Goal: Task Accomplishment & Management: Complete application form

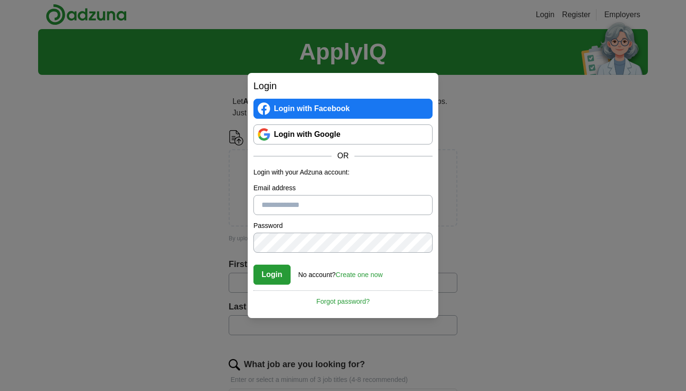
click at [298, 129] on link "Login with Google" at bounding box center [342, 134] width 179 height 20
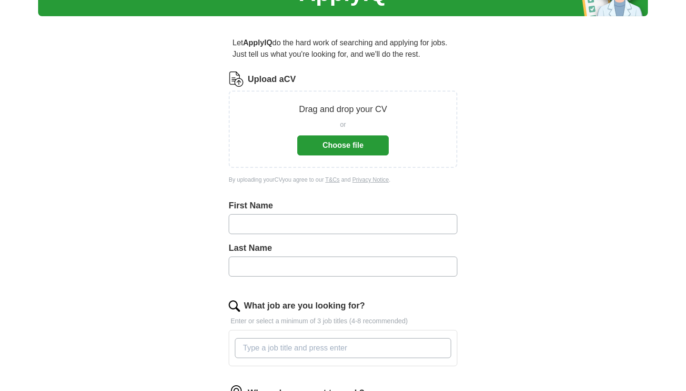
scroll to position [41, 0]
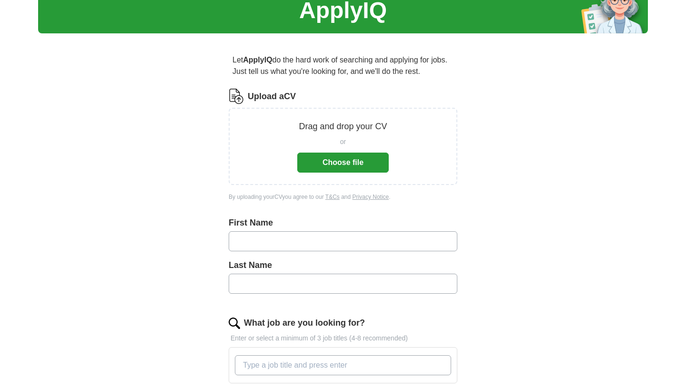
click at [362, 167] on button "Choose file" at bounding box center [342, 162] width 91 height 20
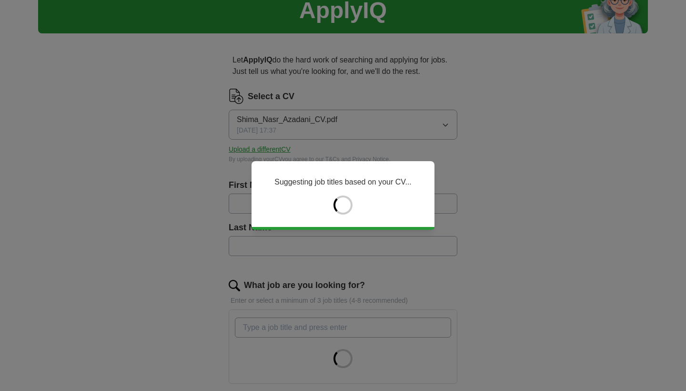
type input "*****"
type input "*******"
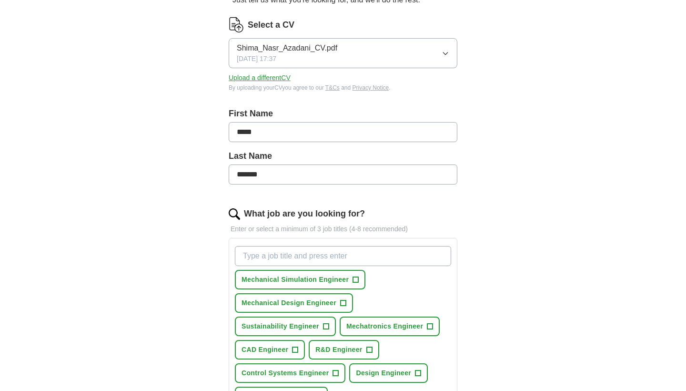
scroll to position [124, 0]
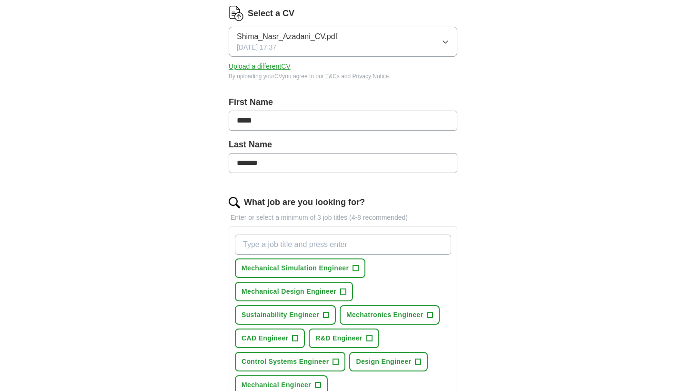
click at [303, 273] on button "Mechanical Simulation Engineer +" at bounding box center [300, 268] width 131 height 20
click at [306, 296] on button "Mechanical Design Engineer +" at bounding box center [294, 292] width 118 height 20
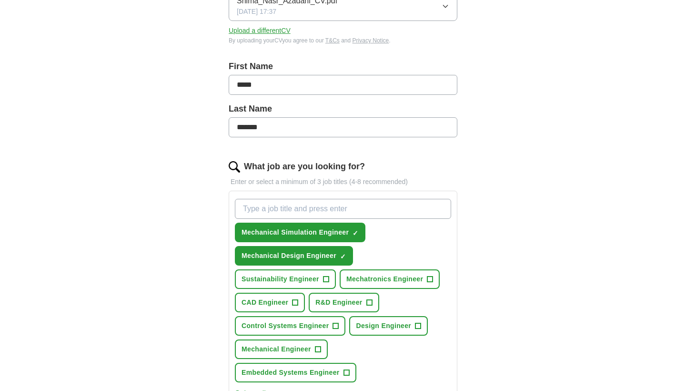
scroll to position [164, 0]
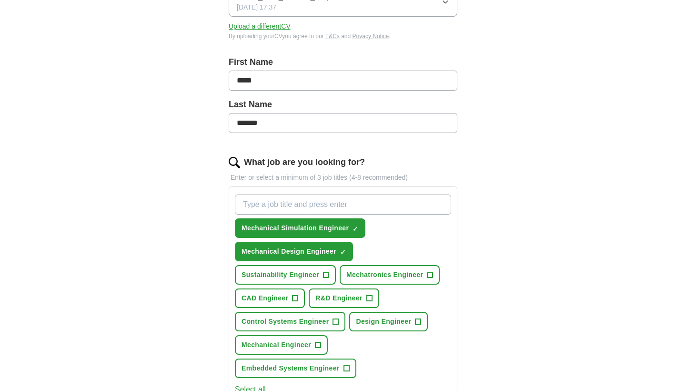
click at [377, 274] on span "Mechatronics Engineer" at bounding box center [384, 275] width 77 height 10
click at [304, 279] on span "Sustainability Engineer" at bounding box center [281, 275] width 78 height 10
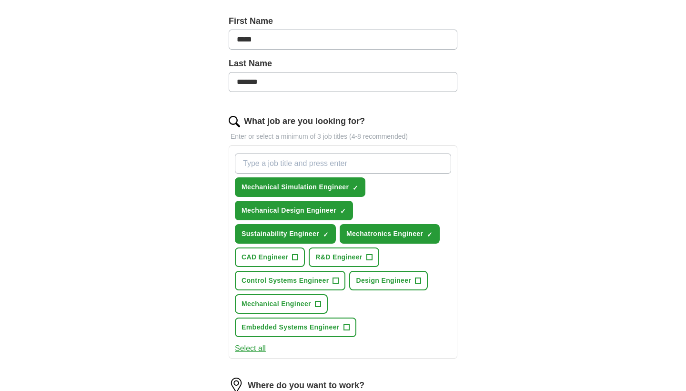
scroll to position [209, 0]
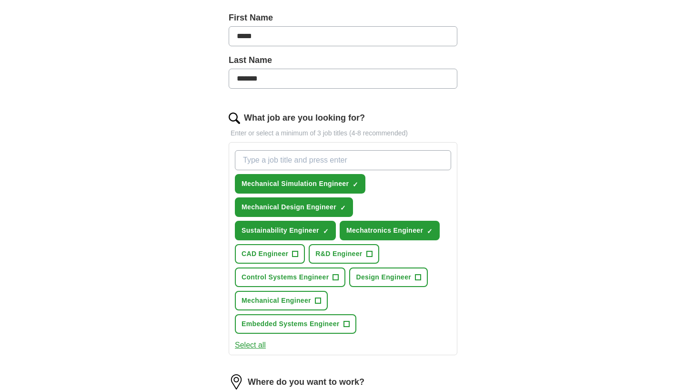
click at [336, 253] on span "R&D Engineer" at bounding box center [338, 254] width 47 height 10
click at [273, 259] on button "CAD Engineer +" at bounding box center [270, 254] width 70 height 20
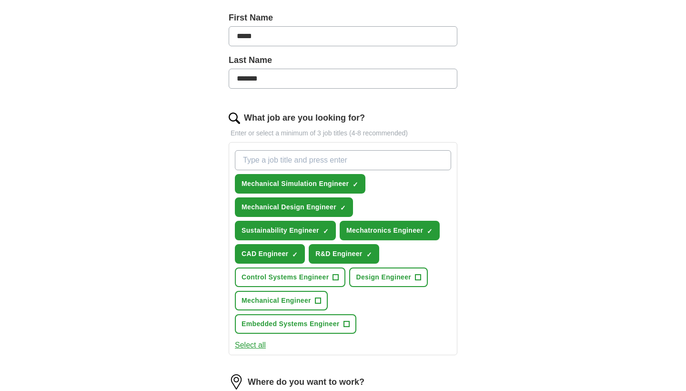
click at [287, 274] on span "Control Systems Engineer" at bounding box center [285, 277] width 87 height 10
click at [366, 274] on span "Design Engineer" at bounding box center [383, 277] width 55 height 10
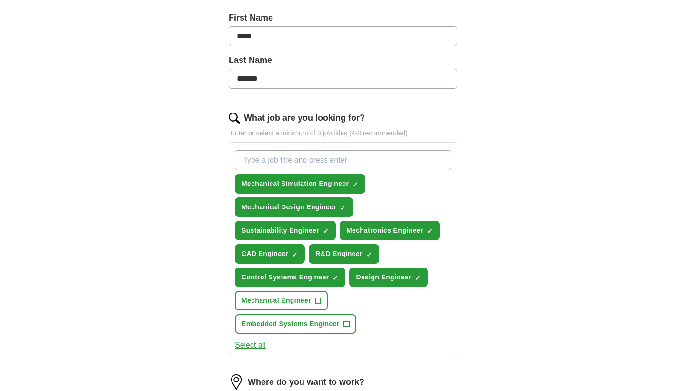
click at [293, 301] on span "Mechanical Engineer" at bounding box center [277, 300] width 70 height 10
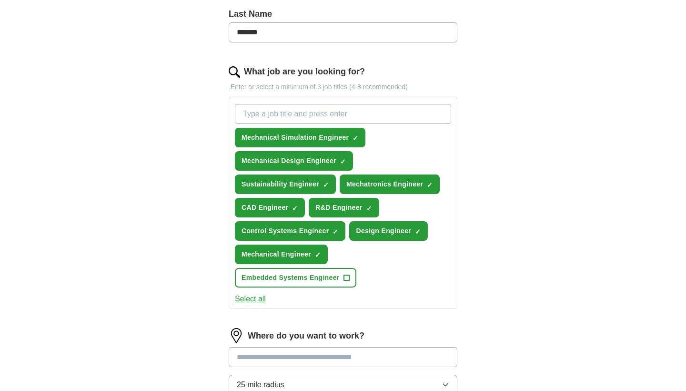
scroll to position [264, 0]
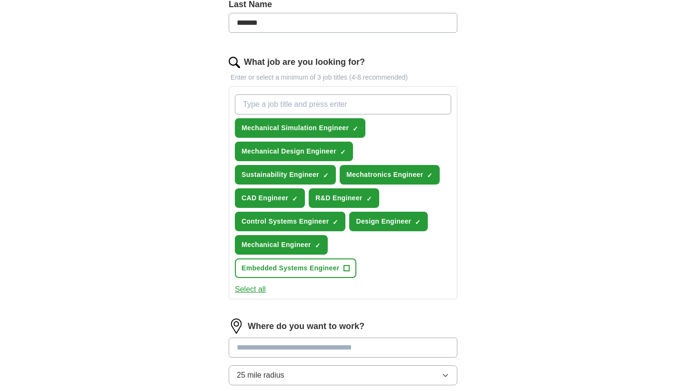
click at [308, 273] on span "Embedded Systems Engineer" at bounding box center [291, 268] width 98 height 10
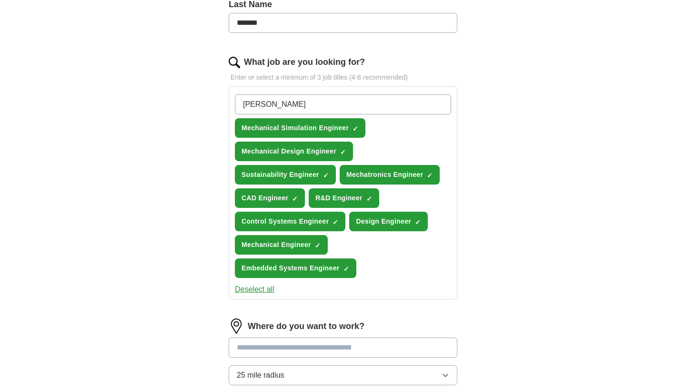
type input "Junior Enginner"
type input "Graduate Enginner"
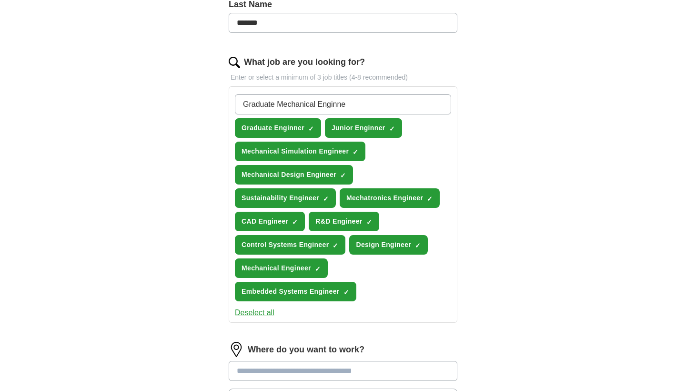
type input "Graduate Mechanical Enginner"
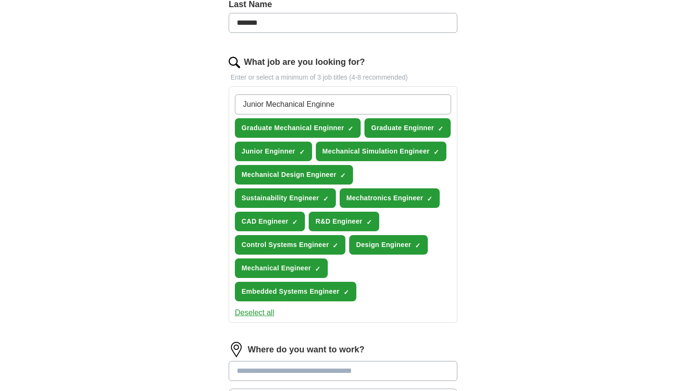
type input "Junior Mechanical Enginner"
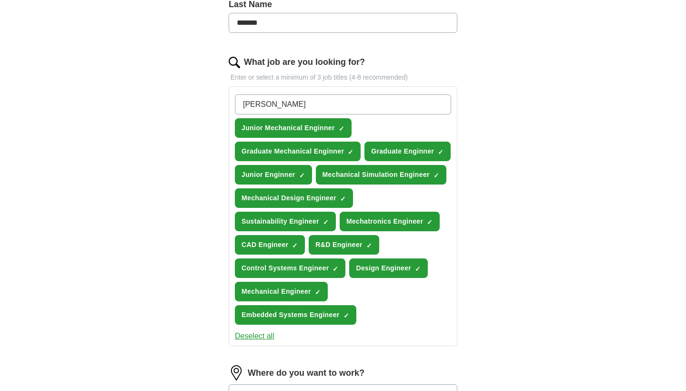
type input "FEA Enginner"
click at [0, 0] on span "×" at bounding box center [0, 0] width 0 height 0
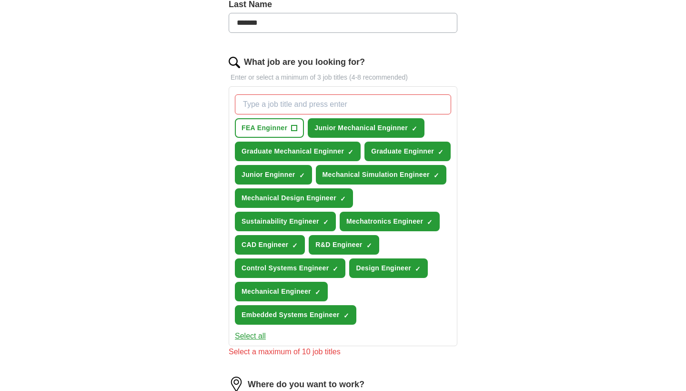
click at [281, 103] on input "What job are you looking for?" at bounding box center [343, 104] width 216 height 20
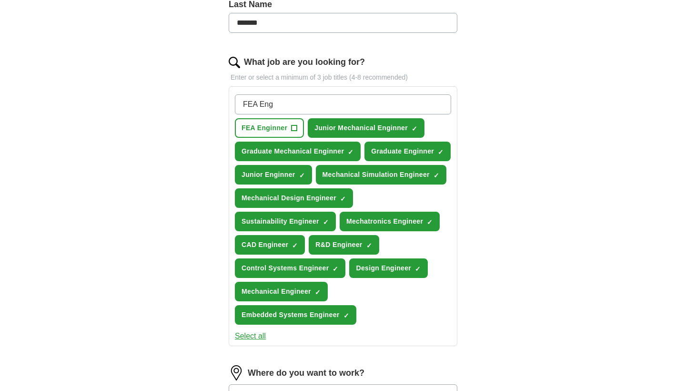
type input "FEA Engineer"
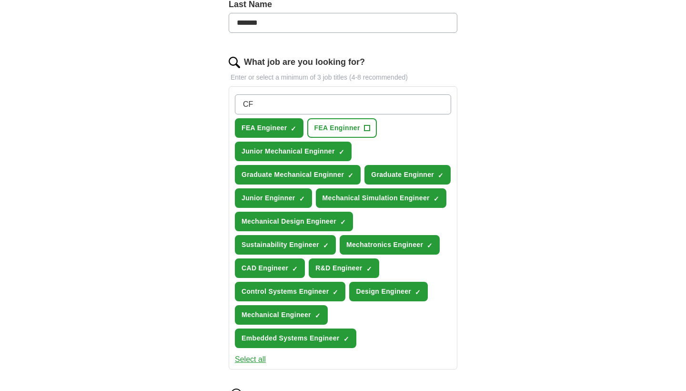
type input "C"
type input "CFD Engineer"
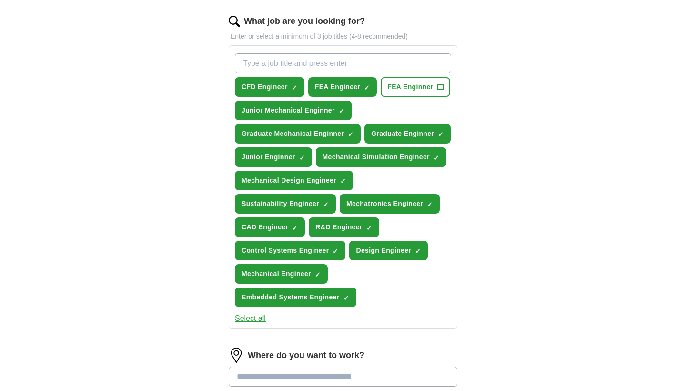
scroll to position [270, 0]
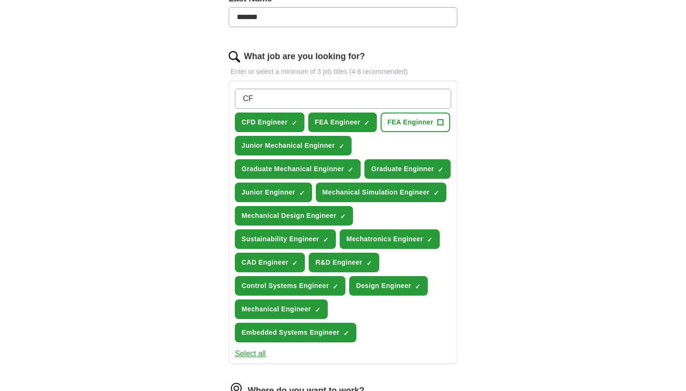
type input "C"
type input "Junior FEA Engineer"
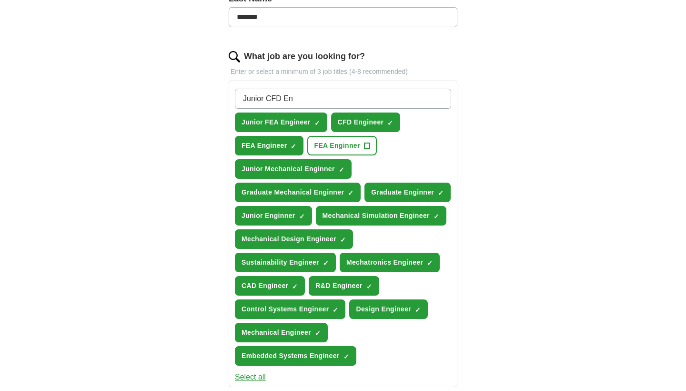
type input "Junior CFD Engineer"
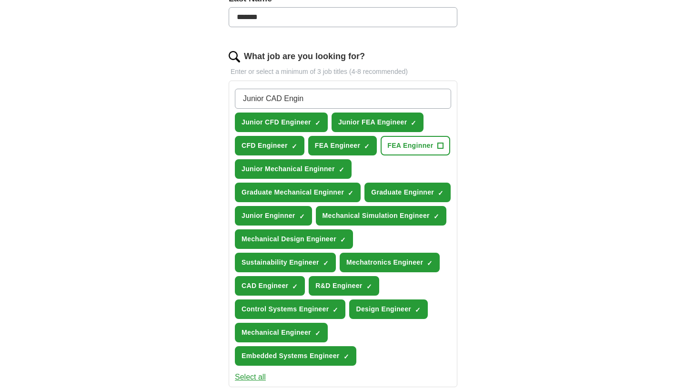
type input "Junior CAD Engineer"
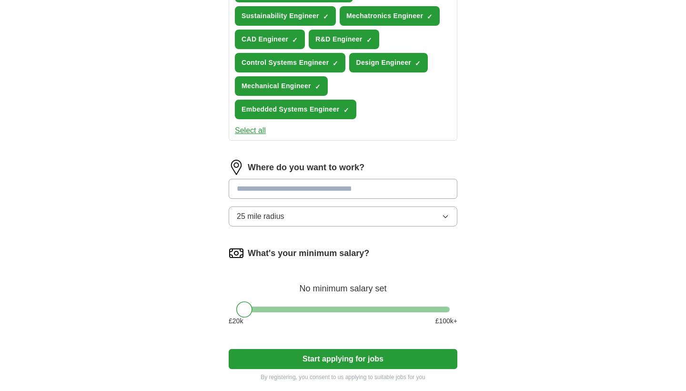
scroll to position [541, 0]
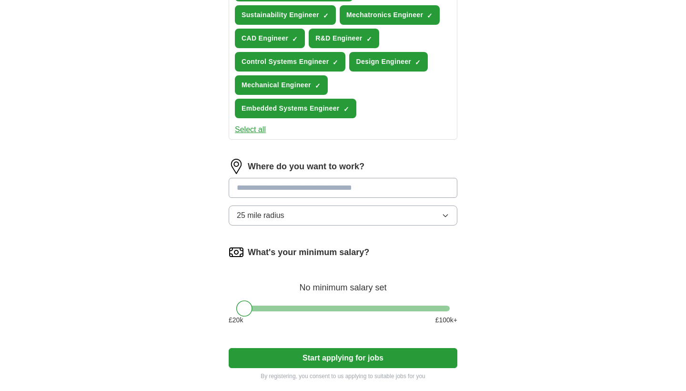
click at [295, 191] on input at bounding box center [343, 188] width 229 height 20
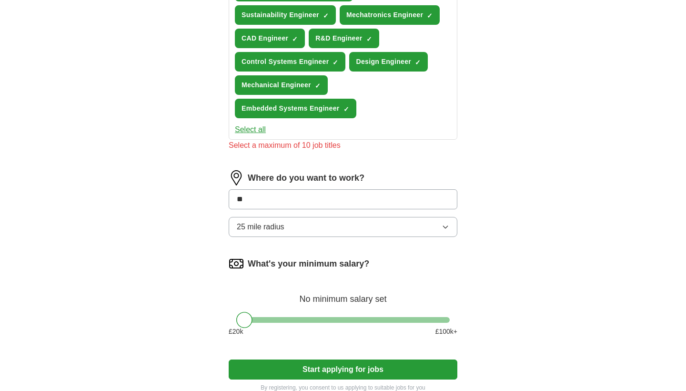
type input "*"
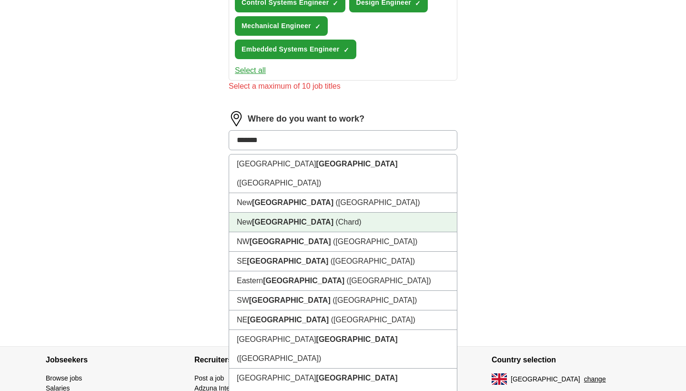
scroll to position [599, 0]
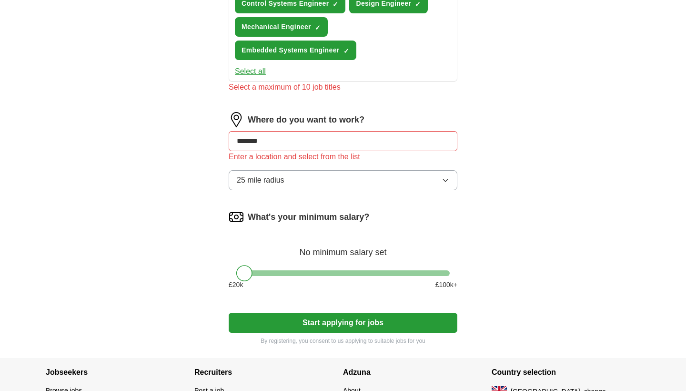
click at [294, 183] on button "25 mile radius" at bounding box center [343, 180] width 229 height 20
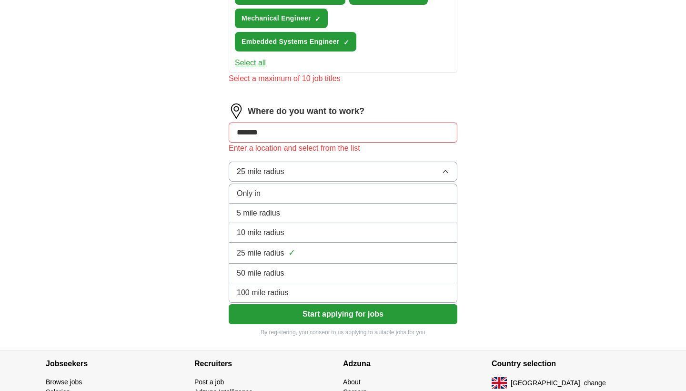
scroll to position [610, 0]
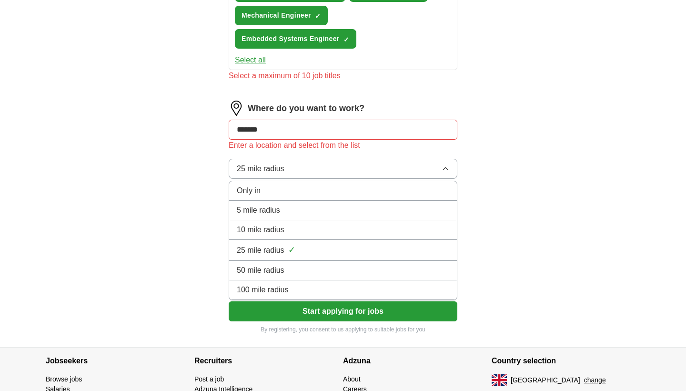
click at [296, 286] on div "100 mile radius" at bounding box center [343, 289] width 212 height 11
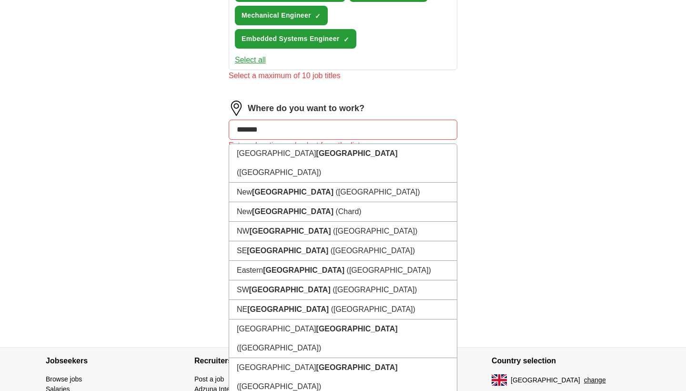
drag, startPoint x: 272, startPoint y: 134, endPoint x: 224, endPoint y: 127, distance: 48.2
type input "*****"
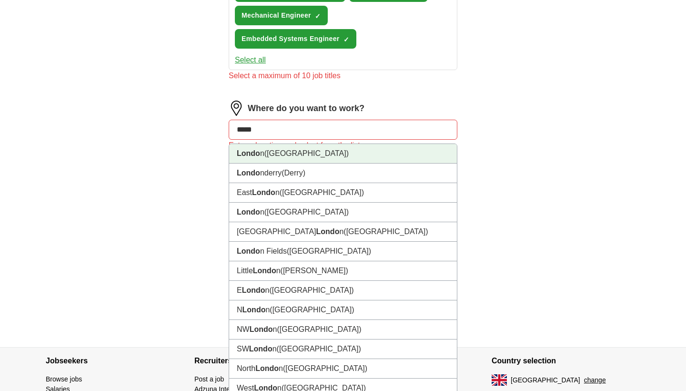
click at [260, 154] on li "Londo n ([GEOGRAPHIC_DATA])" at bounding box center [343, 154] width 228 height 20
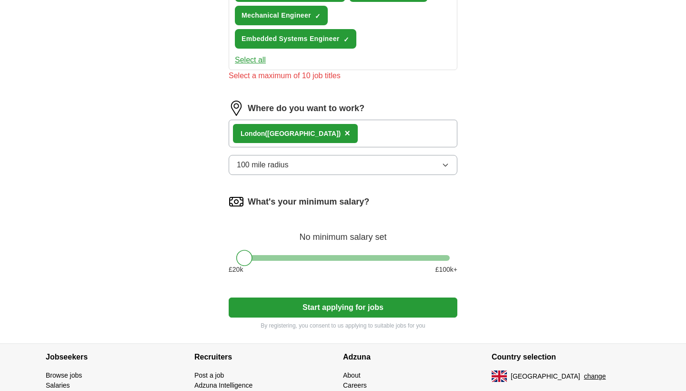
click at [316, 136] on div "Londo n ([GEOGRAPHIC_DATA]) ×" at bounding box center [343, 134] width 229 height 28
click at [310, 136] on div "Londo n ([GEOGRAPHIC_DATA]) ×" at bounding box center [343, 134] width 229 height 28
click at [304, 133] on div "Londo n ([GEOGRAPHIC_DATA]) ×" at bounding box center [343, 134] width 229 height 28
drag, startPoint x: 247, startPoint y: 258, endPoint x: 235, endPoint y: 259, distance: 11.9
click at [235, 259] on div at bounding box center [343, 258] width 229 height 6
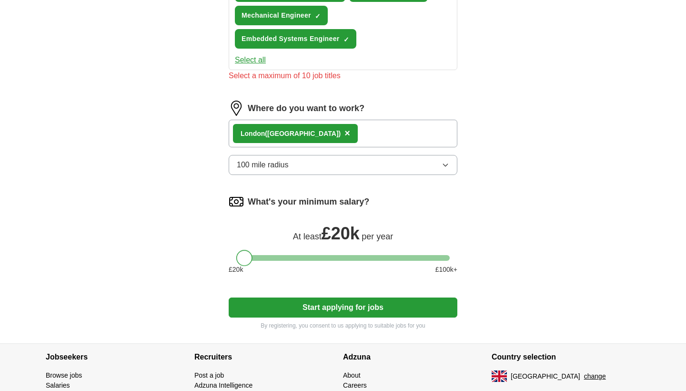
click at [306, 137] on div "Londo n ([GEOGRAPHIC_DATA]) ×" at bounding box center [343, 134] width 229 height 28
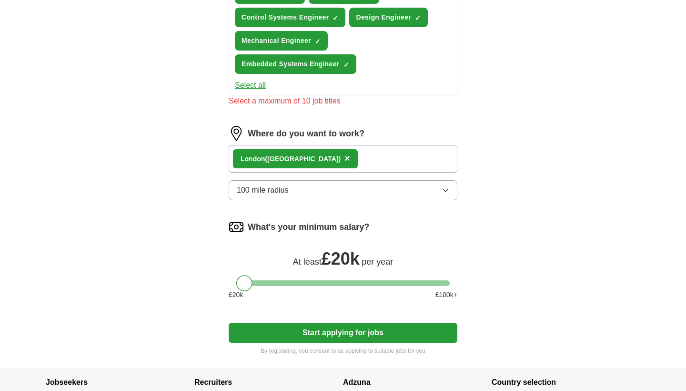
scroll to position [579, 0]
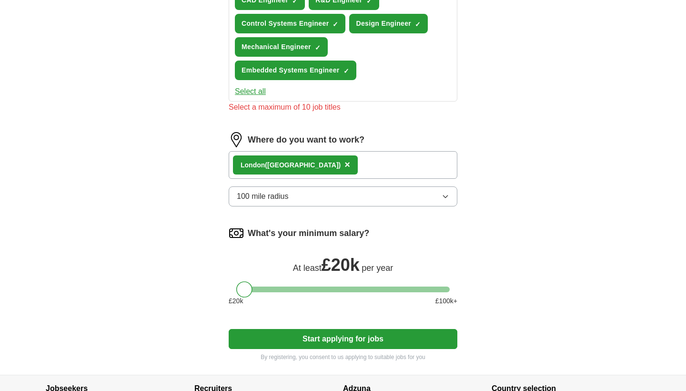
click at [330, 190] on button "100 mile radius" at bounding box center [343, 196] width 229 height 20
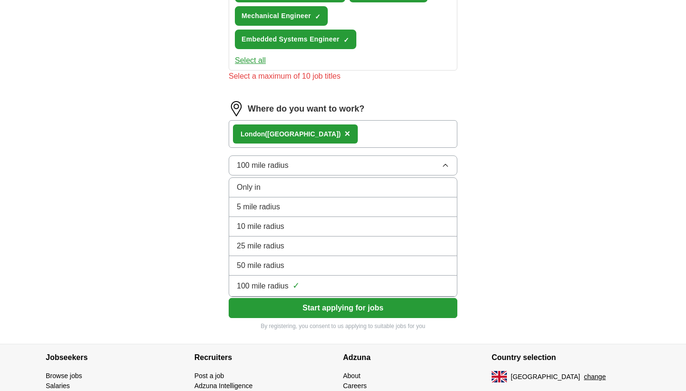
scroll to position [638, 0]
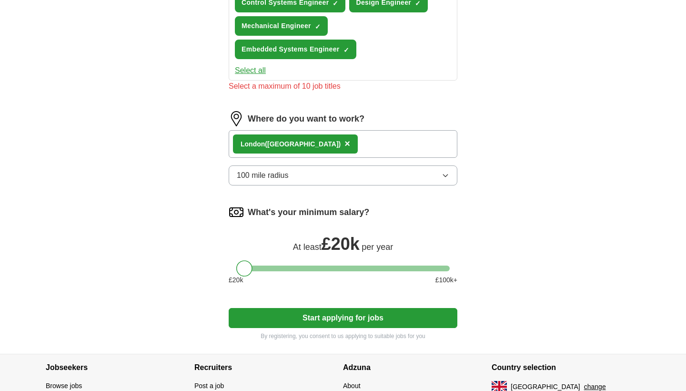
scroll to position [598, 0]
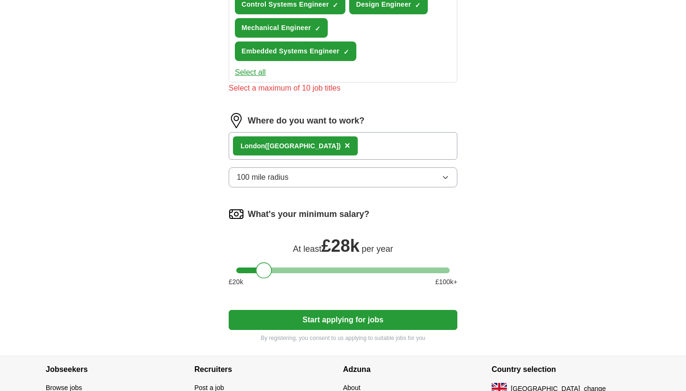
drag, startPoint x: 243, startPoint y: 273, endPoint x: 263, endPoint y: 274, distance: 19.5
click at [263, 274] on div at bounding box center [264, 270] width 16 height 16
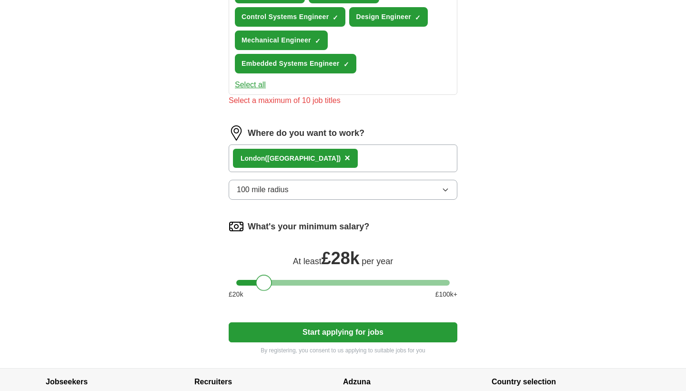
scroll to position [586, 0]
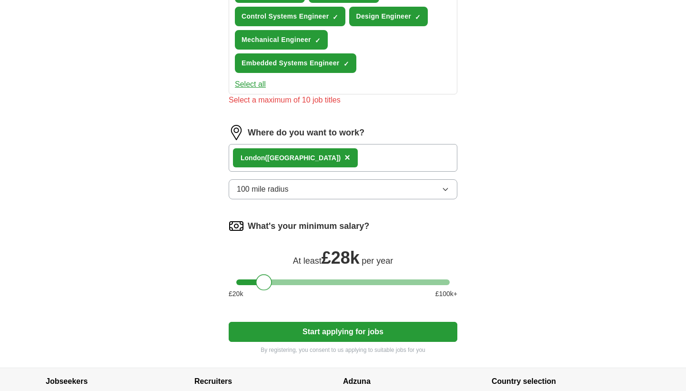
click at [319, 160] on div "Londo n ([GEOGRAPHIC_DATA]) ×" at bounding box center [343, 158] width 229 height 28
click at [344, 159] on span "×" at bounding box center [347, 157] width 6 height 10
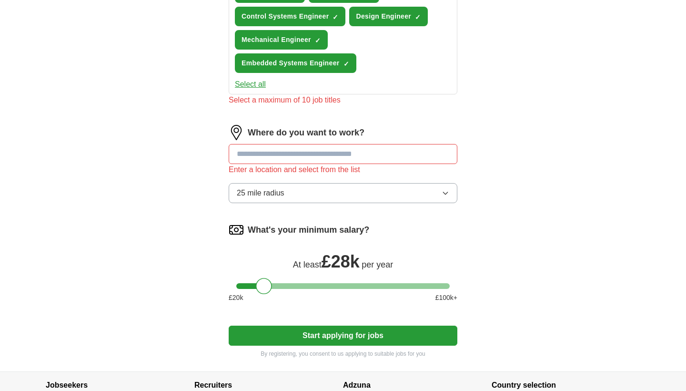
click at [288, 154] on input at bounding box center [343, 154] width 229 height 20
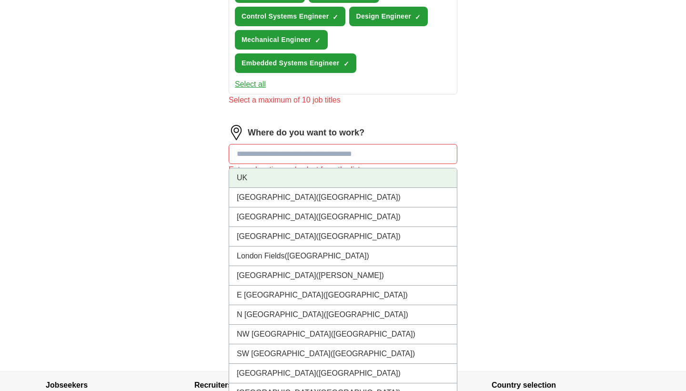
click at [293, 180] on li "UK" at bounding box center [343, 178] width 228 height 20
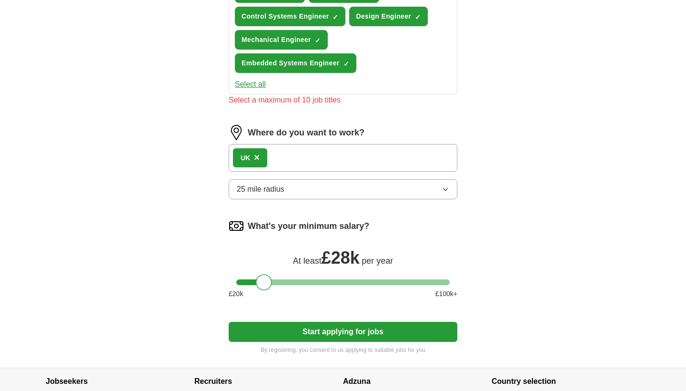
click at [289, 164] on div "UK ×" at bounding box center [343, 158] width 229 height 28
click at [286, 189] on button "25 mile radius" at bounding box center [343, 189] width 229 height 20
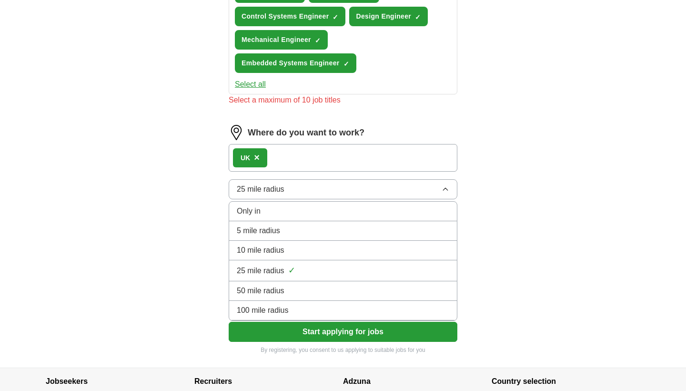
click at [272, 309] on span "100 mile radius" at bounding box center [263, 309] width 52 height 11
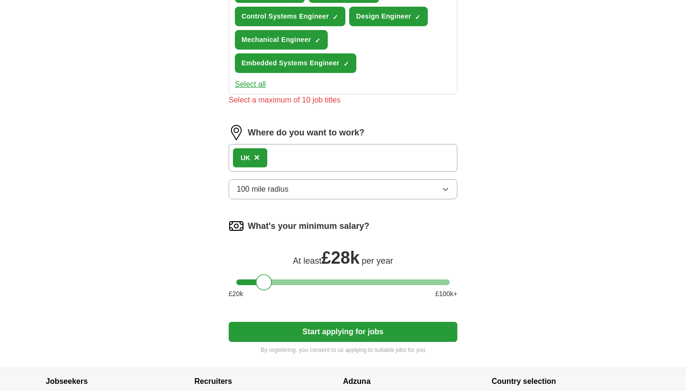
click at [279, 193] on span "100 mile radius" at bounding box center [263, 188] width 52 height 11
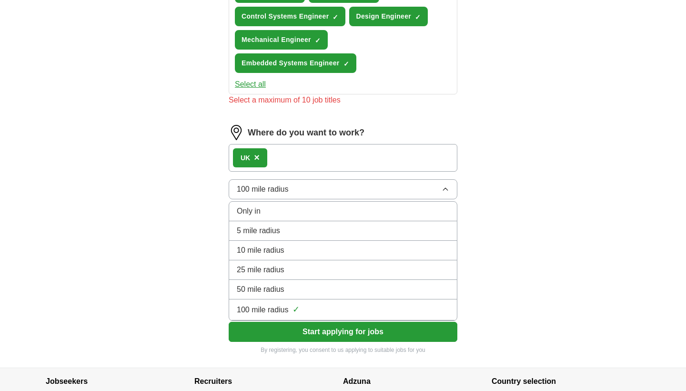
click at [288, 166] on div "UK ×" at bounding box center [343, 158] width 229 height 28
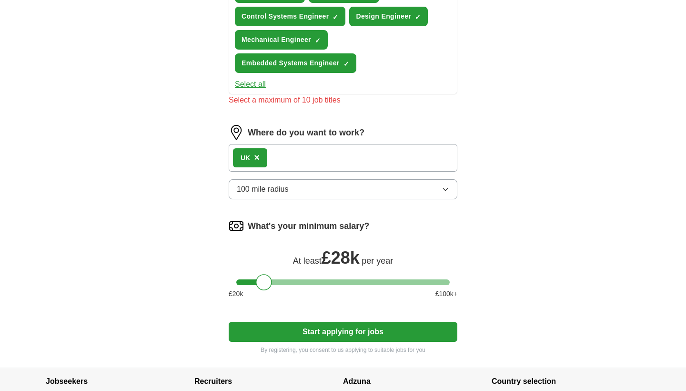
click at [259, 157] on span "×" at bounding box center [257, 157] width 6 height 10
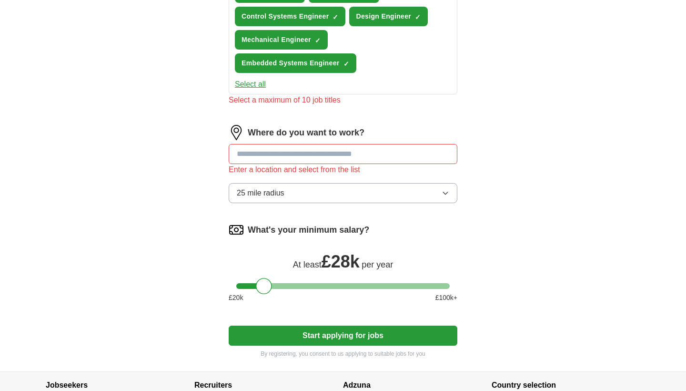
click at [263, 155] on input at bounding box center [343, 154] width 229 height 20
click at [255, 162] on input at bounding box center [343, 154] width 229 height 20
click at [254, 196] on span "25 mile radius" at bounding box center [261, 192] width 48 height 11
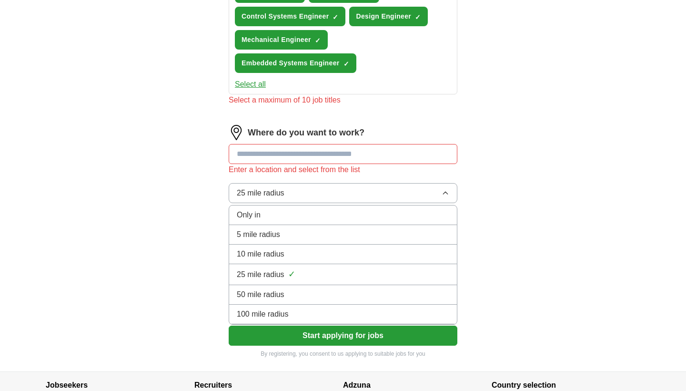
click at [260, 212] on span "Only in" at bounding box center [249, 214] width 24 height 11
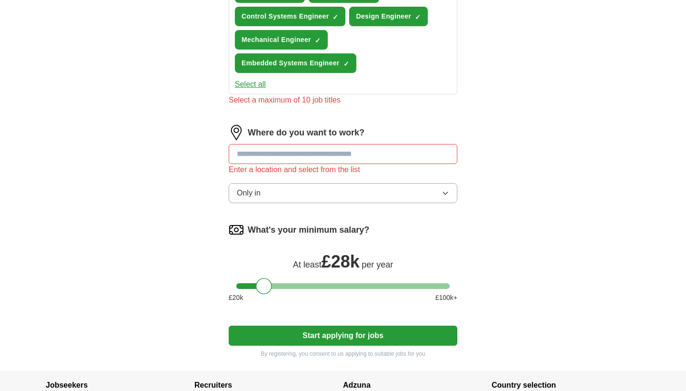
click at [273, 153] on input at bounding box center [343, 154] width 229 height 20
click at [265, 182] on li "UK" at bounding box center [343, 177] width 228 height 19
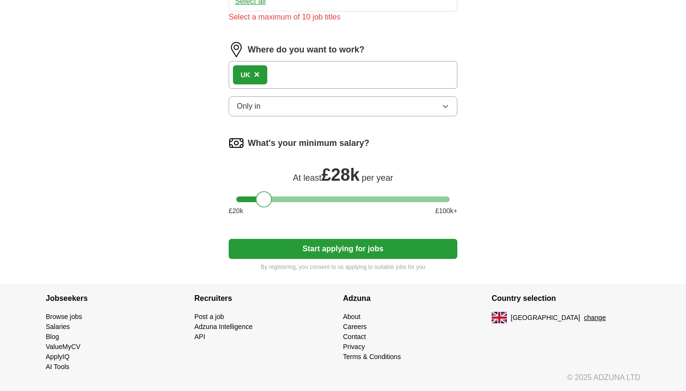
scroll to position [669, 0]
click at [291, 255] on button "Start applying for jobs" at bounding box center [343, 249] width 229 height 20
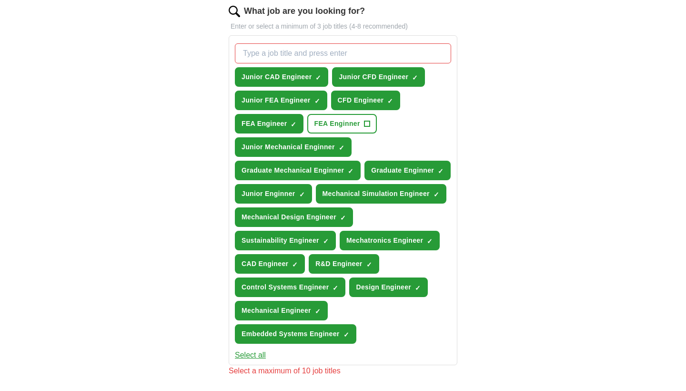
scroll to position [316, 0]
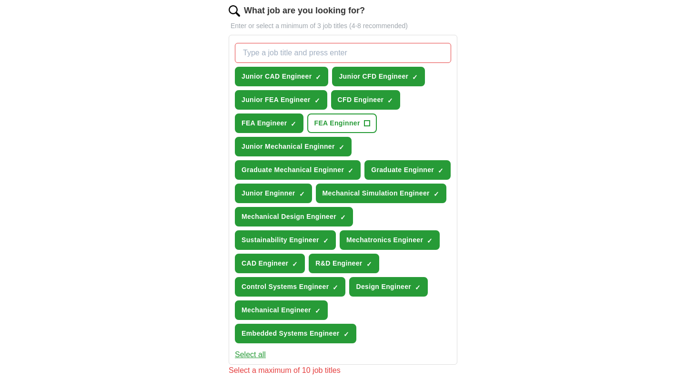
click at [0, 0] on span "×" at bounding box center [0, 0] width 0 height 0
click at [280, 119] on span "FEA Engineer" at bounding box center [264, 123] width 45 height 10
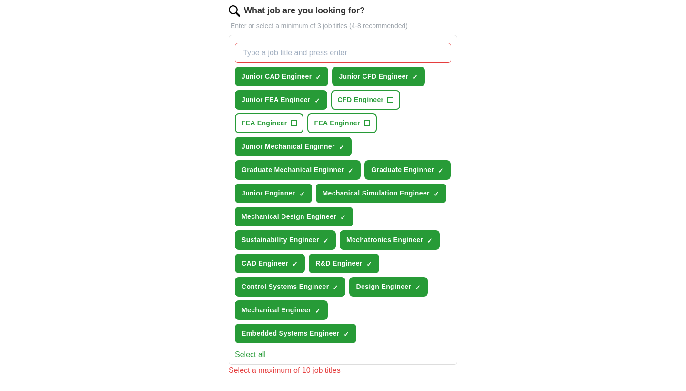
click at [0, 0] on span "×" at bounding box center [0, 0] width 0 height 0
click at [336, 143] on button "Junior Mechanical Enginner ✓ ×" at bounding box center [293, 147] width 117 height 20
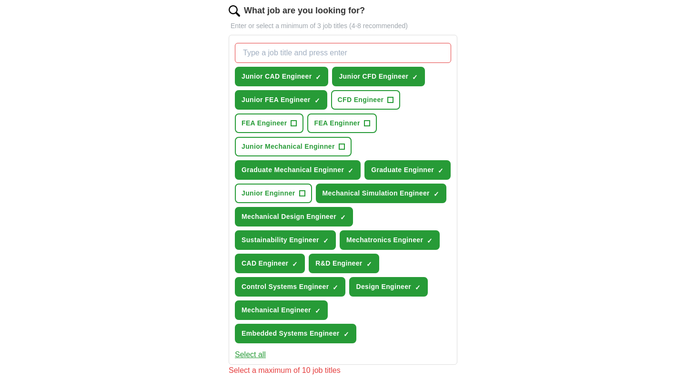
click at [359, 266] on span "R&D Engineer" at bounding box center [338, 263] width 47 height 10
click at [0, 0] on span "×" at bounding box center [0, 0] width 0 height 0
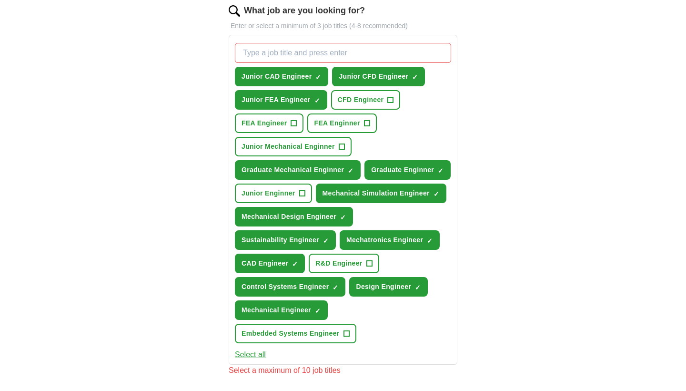
click at [330, 238] on button "Sustainability Engineer ✓ ×" at bounding box center [285, 240] width 101 height 20
click at [0, 0] on span "×" at bounding box center [0, 0] width 0 height 0
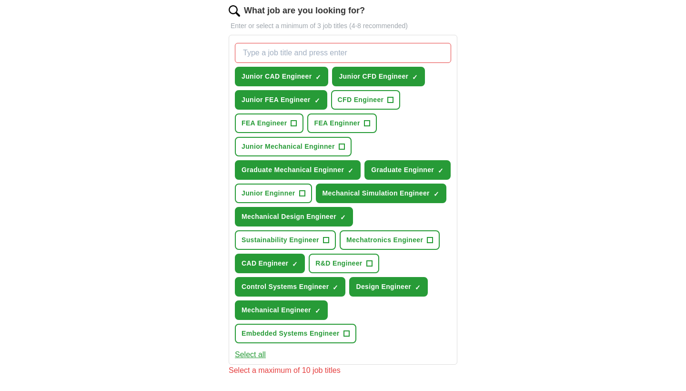
click at [0, 0] on span "×" at bounding box center [0, 0] width 0 height 0
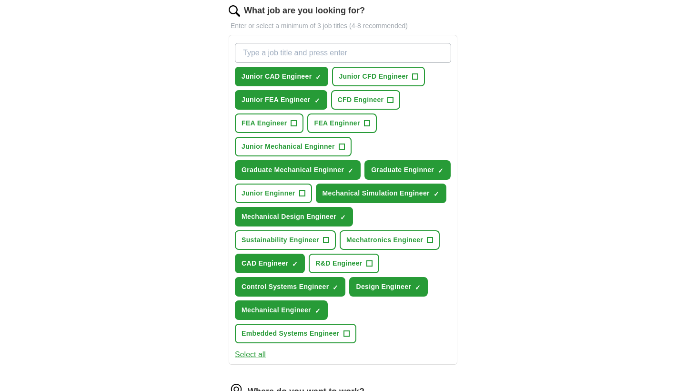
click at [0, 0] on span "×" at bounding box center [0, 0] width 0 height 0
click at [311, 55] on input "What job are you looking for?" at bounding box center [343, 53] width 216 height 20
type input "Junior Engineer"
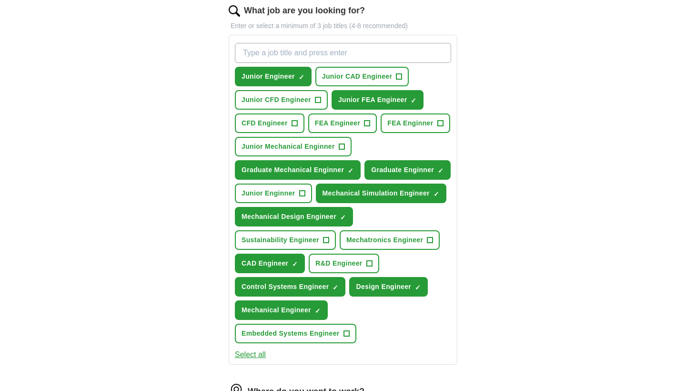
click at [327, 266] on span "R&D Engineer" at bounding box center [338, 263] width 47 height 10
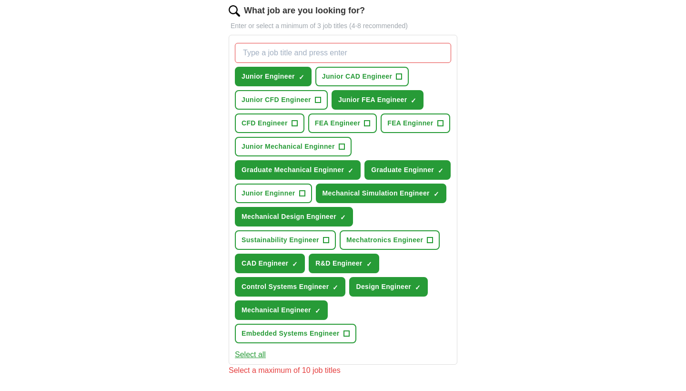
click at [328, 266] on span "R&D Engineer" at bounding box center [338, 263] width 47 height 10
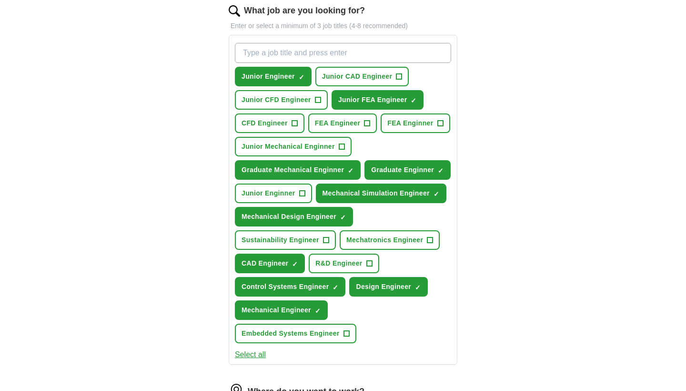
click at [423, 177] on button "Graduate Enginner ✓ ×" at bounding box center [407, 170] width 86 height 20
click at [316, 57] on input "What job are you looking for?" at bounding box center [343, 53] width 216 height 20
type input "Graduate Engineer"
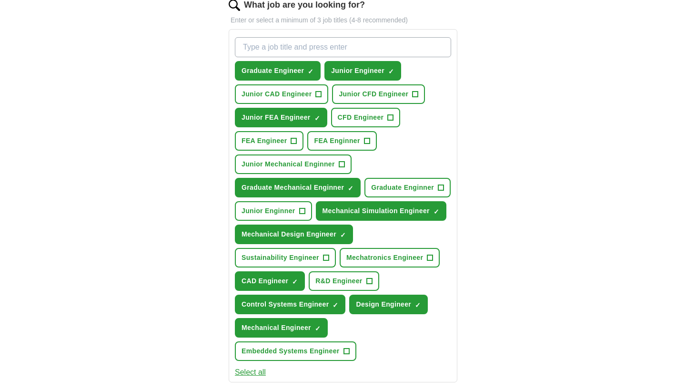
scroll to position [321, 0]
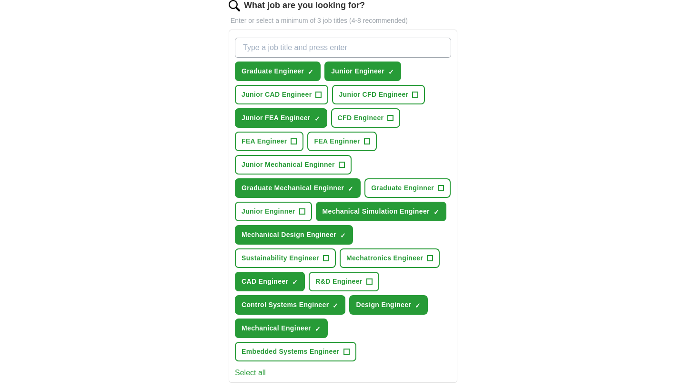
click at [0, 0] on span "×" at bounding box center [0, 0] width 0 height 0
click at [319, 51] on input "What job are you looking for?" at bounding box center [343, 48] width 216 height 20
type input "Associate Engineer"
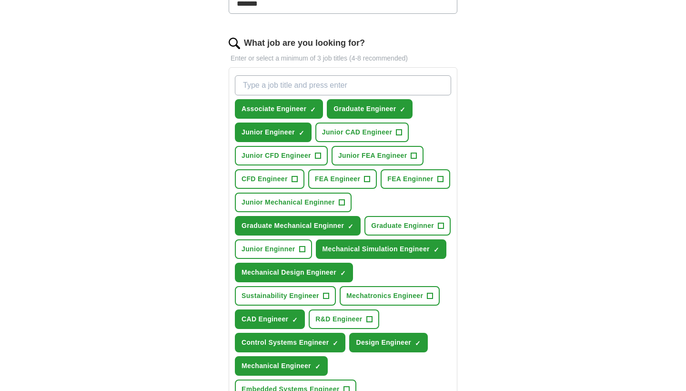
scroll to position [282, 0]
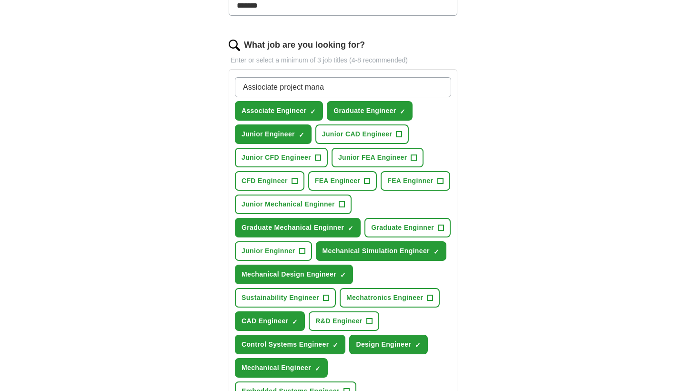
type input "Assiociate project manager"
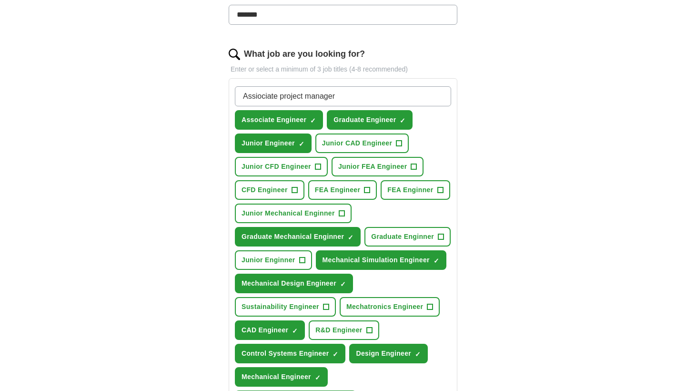
drag, startPoint x: 276, startPoint y: 94, endPoint x: 236, endPoint y: 95, distance: 40.5
click at [236, 95] on input "Assiociate project manager" at bounding box center [343, 96] width 216 height 20
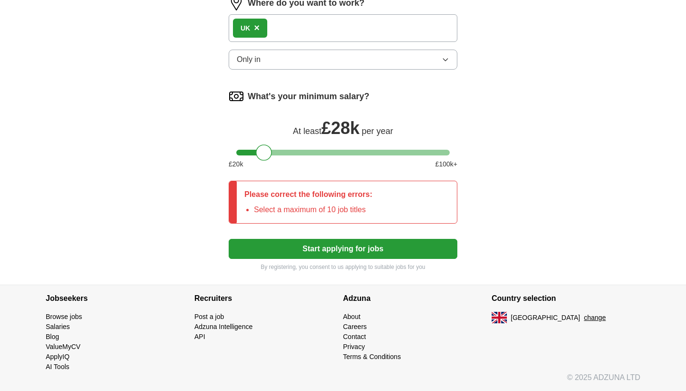
scroll to position [751, 0]
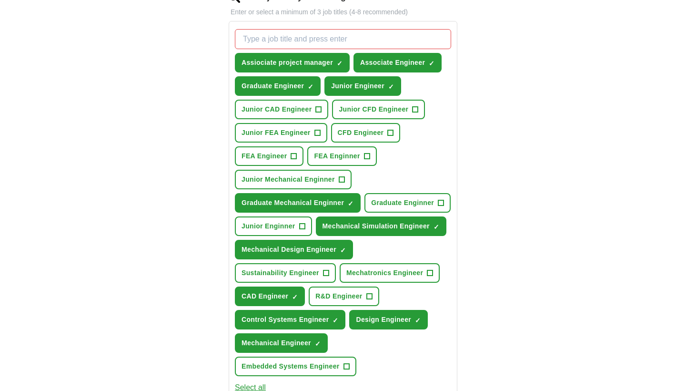
scroll to position [329, 0]
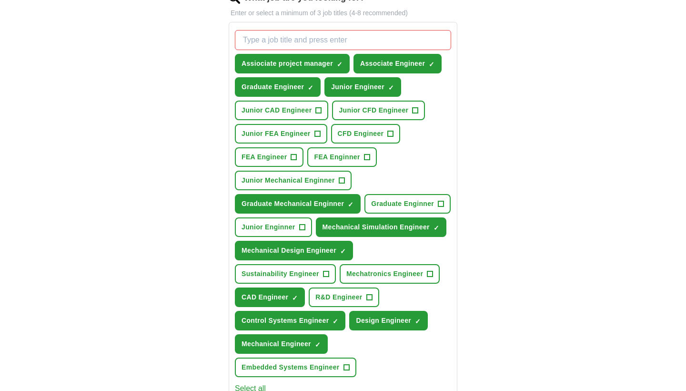
click at [0, 0] on span "×" at bounding box center [0, 0] width 0 height 0
click at [389, 89] on span "+" at bounding box center [392, 87] width 6 height 8
click at [0, 0] on span "×" at bounding box center [0, 0] width 0 height 0
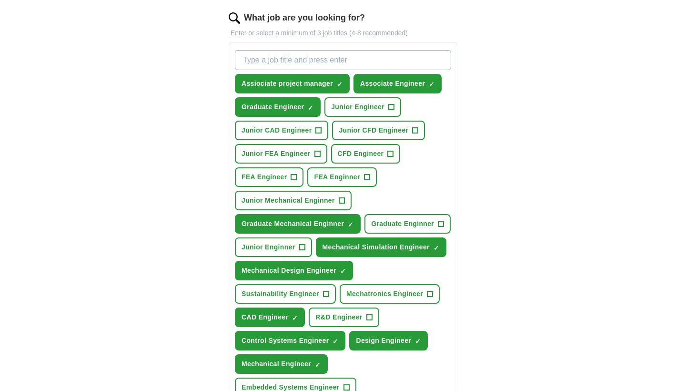
scroll to position [297, 0]
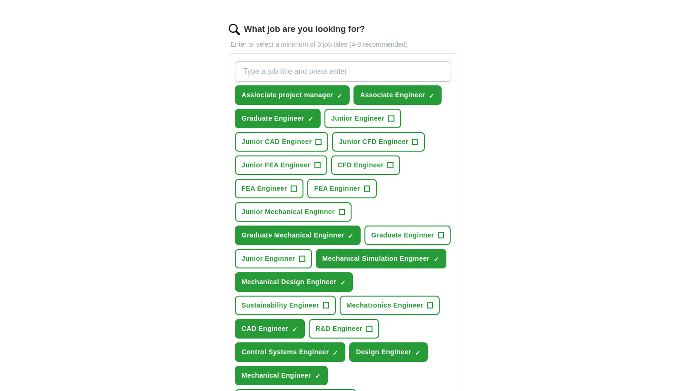
click at [285, 77] on input "What job are you looking for?" at bounding box center [343, 71] width 216 height 20
type input "Junior Mechanical Engineer"
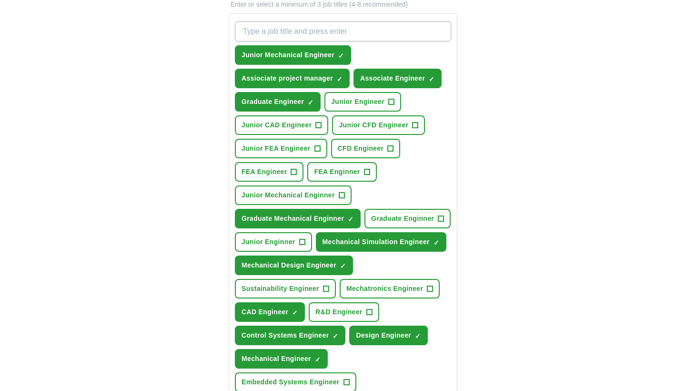
scroll to position [360, 0]
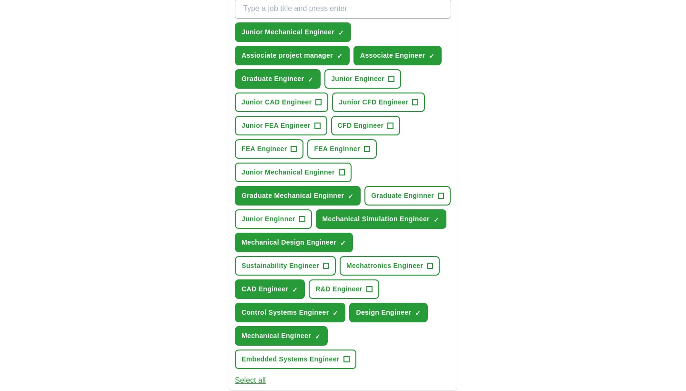
click at [0, 0] on span "×" at bounding box center [0, 0] width 0 height 0
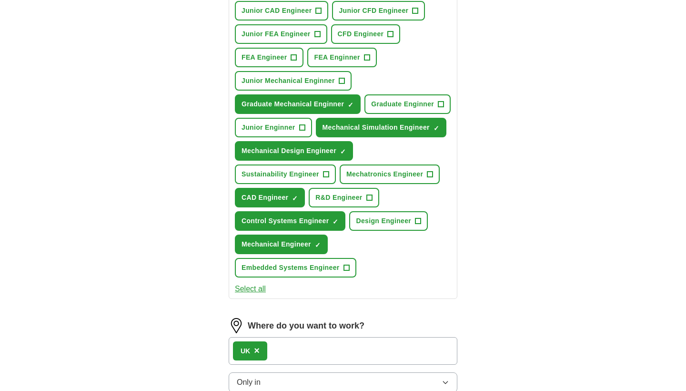
scroll to position [450, 0]
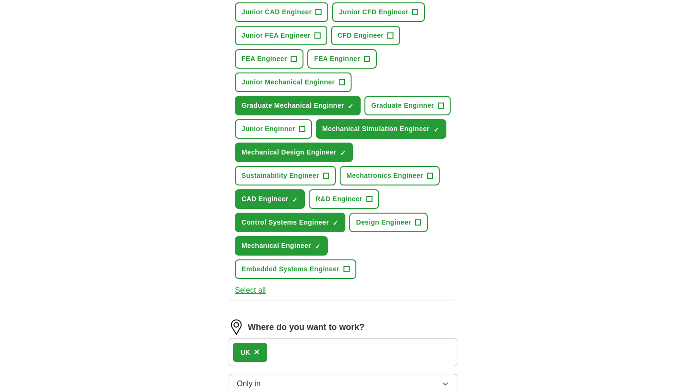
click at [0, 0] on span "×" at bounding box center [0, 0] width 0 height 0
click at [389, 227] on span "Design Engineer" at bounding box center [383, 222] width 55 height 10
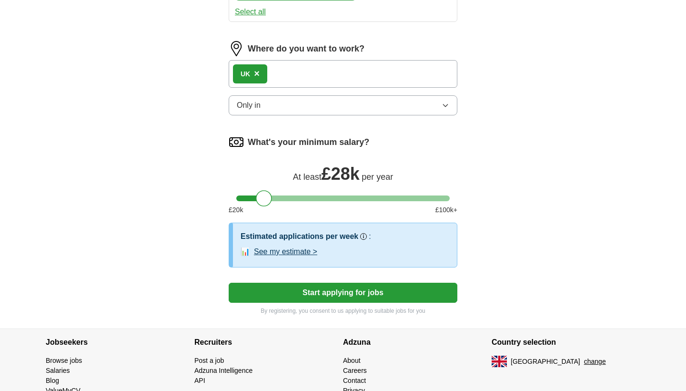
scroll to position [729, 0]
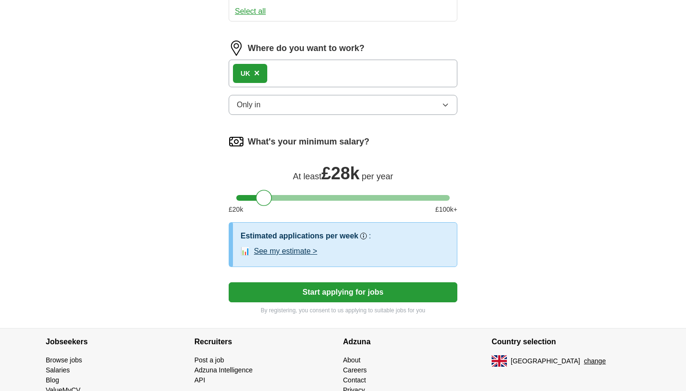
click at [301, 251] on button "See my estimate >" at bounding box center [285, 250] width 63 height 11
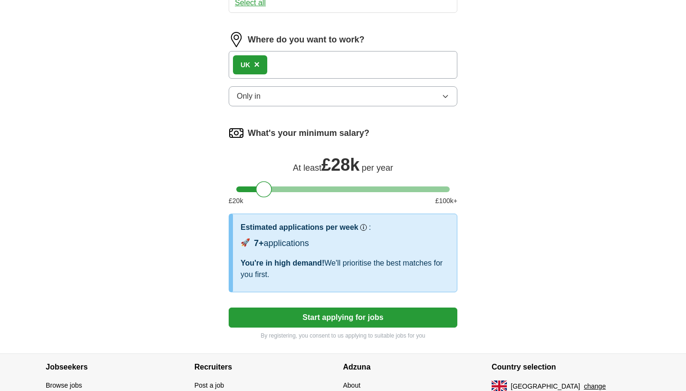
scroll to position [738, 0]
click at [302, 308] on button "Start applying for jobs" at bounding box center [343, 317] width 229 height 20
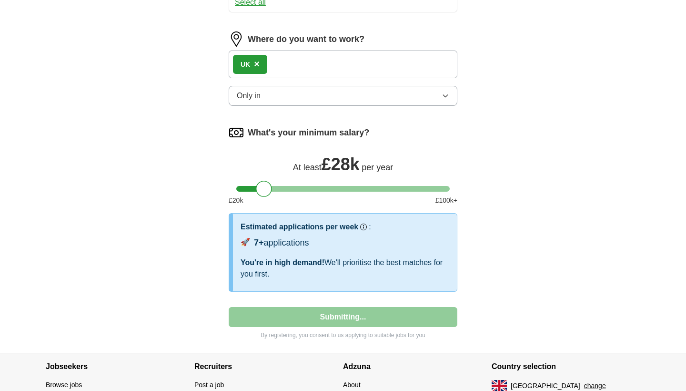
scroll to position [476, 0]
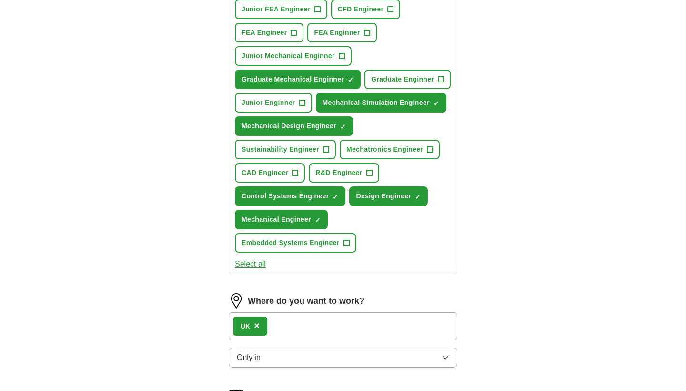
select select "**"
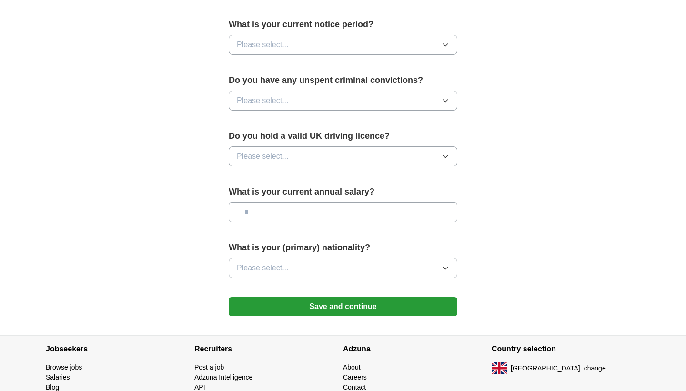
scroll to position [550, 0]
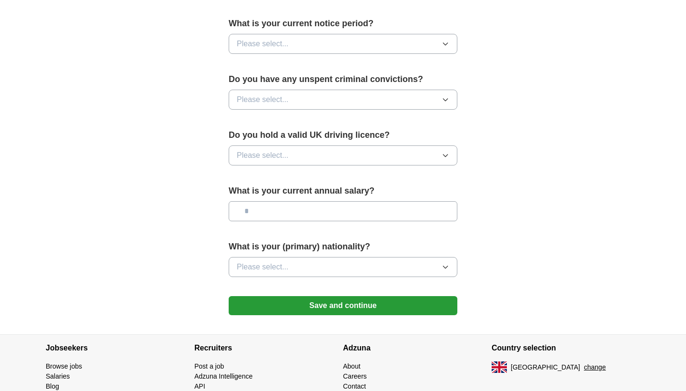
click at [303, 273] on button "Please select..." at bounding box center [343, 267] width 229 height 20
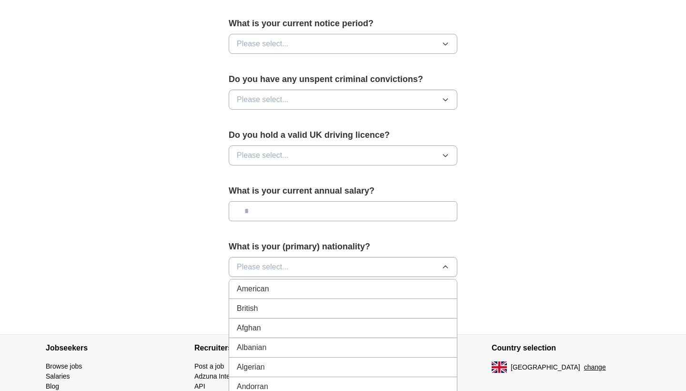
click at [297, 268] on button "Please select..." at bounding box center [343, 267] width 229 height 20
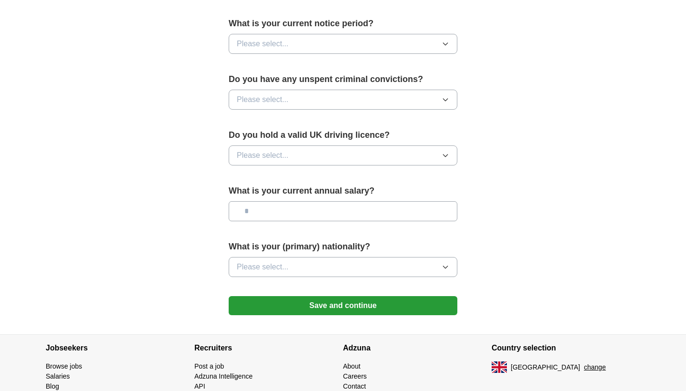
click at [322, 149] on button "Please select..." at bounding box center [343, 155] width 229 height 20
click at [320, 183] on div "Yes" at bounding box center [343, 177] width 212 height 11
click at [327, 96] on button "Please select..." at bounding box center [343, 100] width 229 height 20
click at [323, 138] on div "No" at bounding box center [343, 140] width 212 height 11
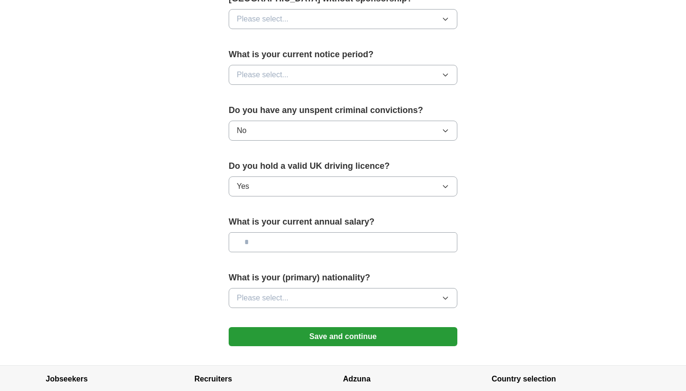
scroll to position [518, 0]
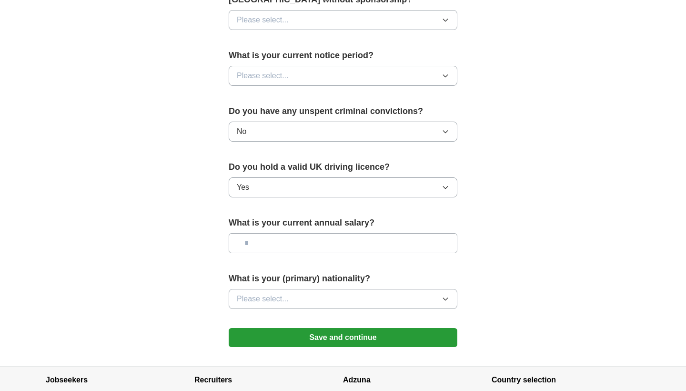
click at [324, 76] on button "Please select..." at bounding box center [343, 76] width 229 height 20
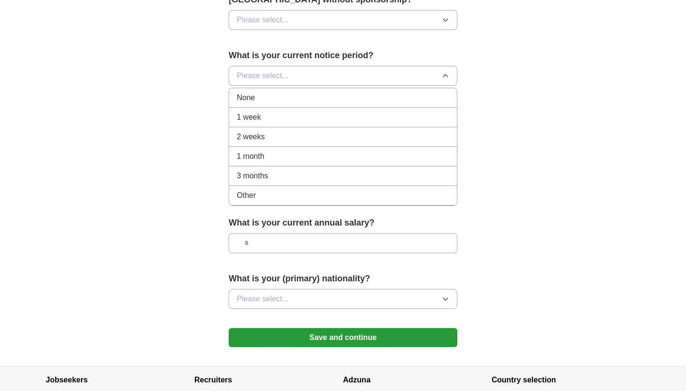
click at [314, 111] on li "1 week" at bounding box center [343, 118] width 228 height 20
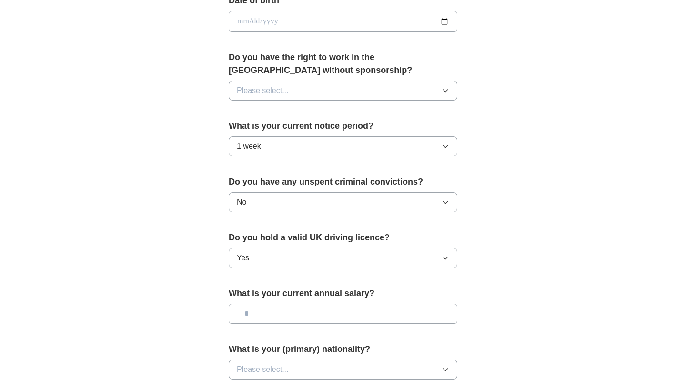
scroll to position [440, 0]
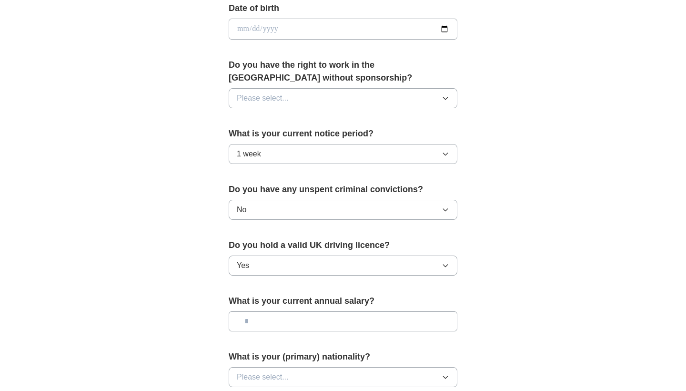
click at [312, 154] on button "1 week" at bounding box center [343, 154] width 229 height 20
click at [480, 167] on div "**********" at bounding box center [343, 43] width 305 height 801
click at [382, 109] on div "Do you have the right to work in the [GEOGRAPHIC_DATA] without sponsorship? Ple…" at bounding box center [343, 87] width 229 height 57
click at [381, 105] on button "Please select..." at bounding box center [343, 98] width 229 height 20
click at [366, 127] on li "Yes" at bounding box center [343, 121] width 228 height 20
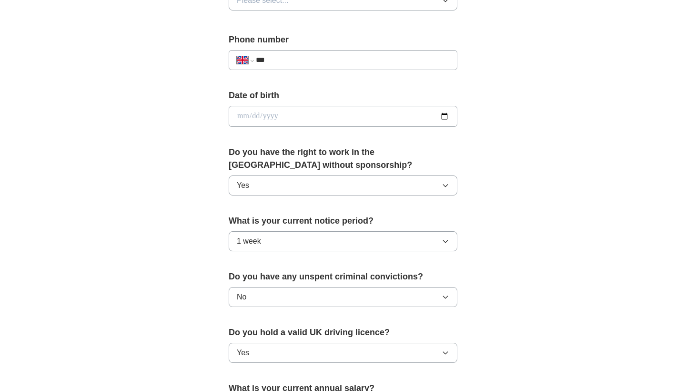
scroll to position [345, 0]
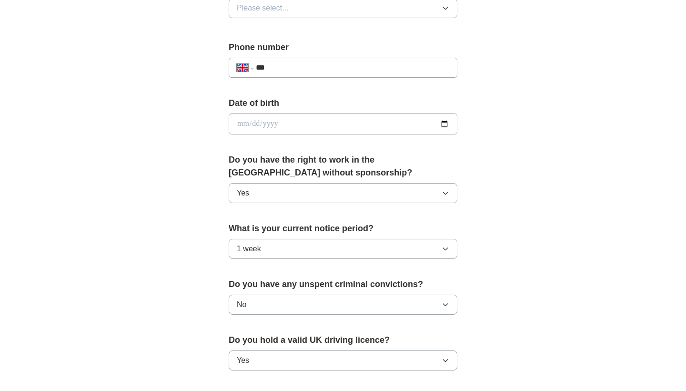
click at [239, 121] on input "date" at bounding box center [343, 123] width 229 height 21
click at [253, 125] on input "date" at bounding box center [343, 123] width 229 height 21
type input "**********"
click at [222, 121] on div "**********" at bounding box center [343, 137] width 305 height 801
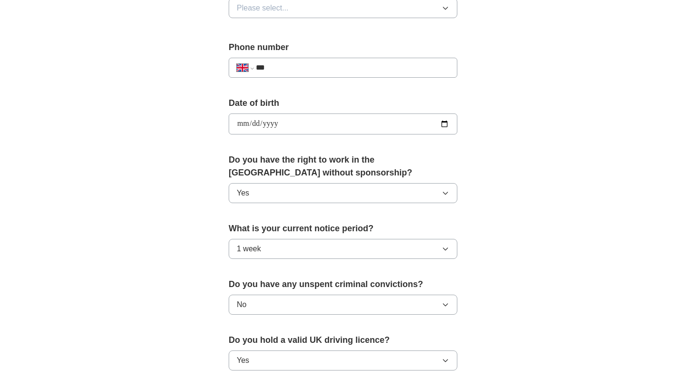
click at [285, 77] on div "**********" at bounding box center [343, 68] width 229 height 20
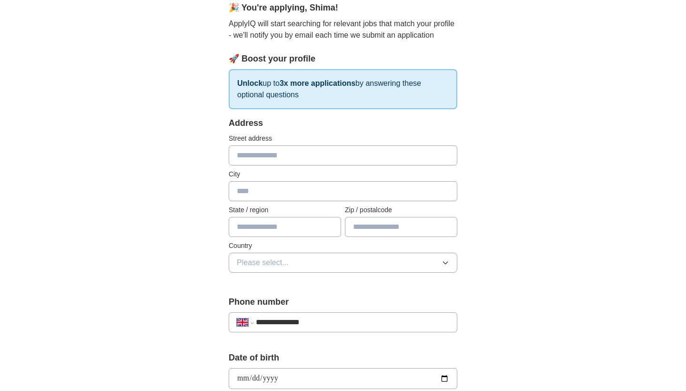
scroll to position [117, 0]
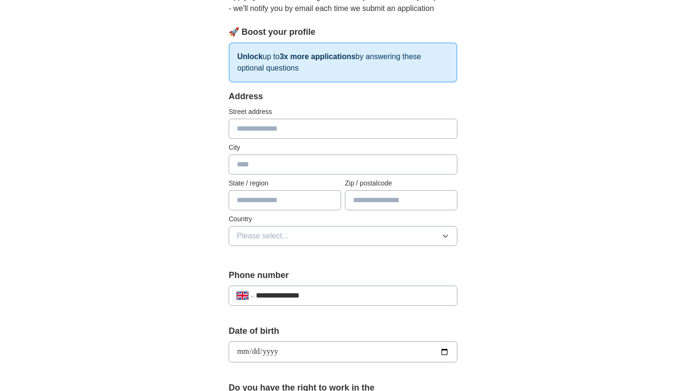
type input "**********"
click at [259, 233] on span "Please select..." at bounding box center [263, 235] width 52 height 11
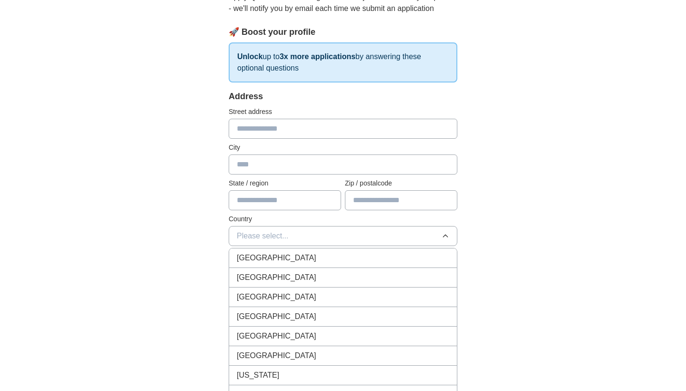
click at [263, 255] on span "[GEOGRAPHIC_DATA]" at bounding box center [277, 257] width 80 height 11
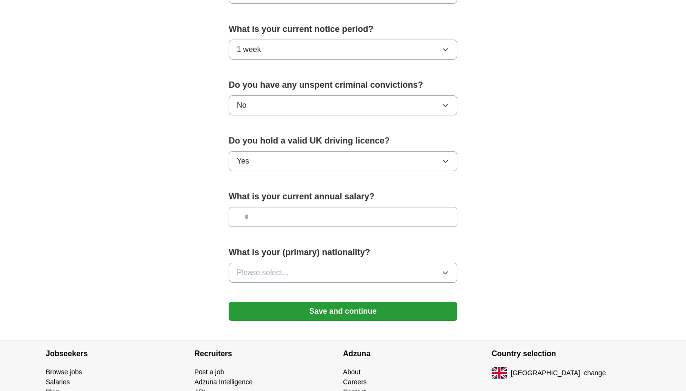
scroll to position [552, 0]
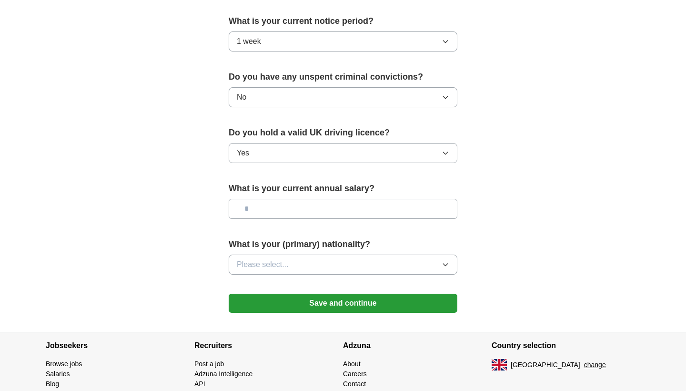
type input "*******"
click at [323, 203] on input "text" at bounding box center [343, 209] width 229 height 20
click at [322, 268] on button "Please select..." at bounding box center [343, 264] width 229 height 20
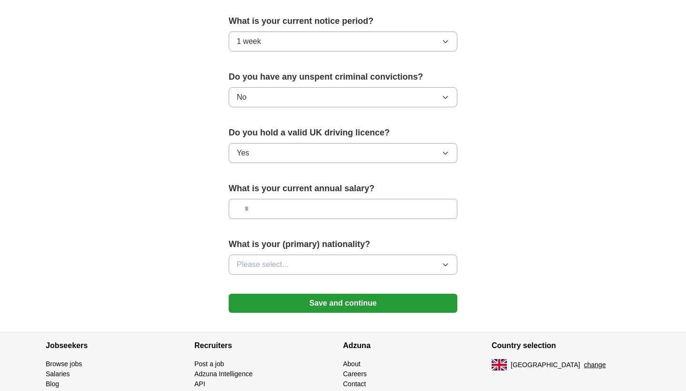
click at [378, 307] on button "Save and continue" at bounding box center [343, 302] width 229 height 19
